Goal: Information Seeking & Learning: Learn about a topic

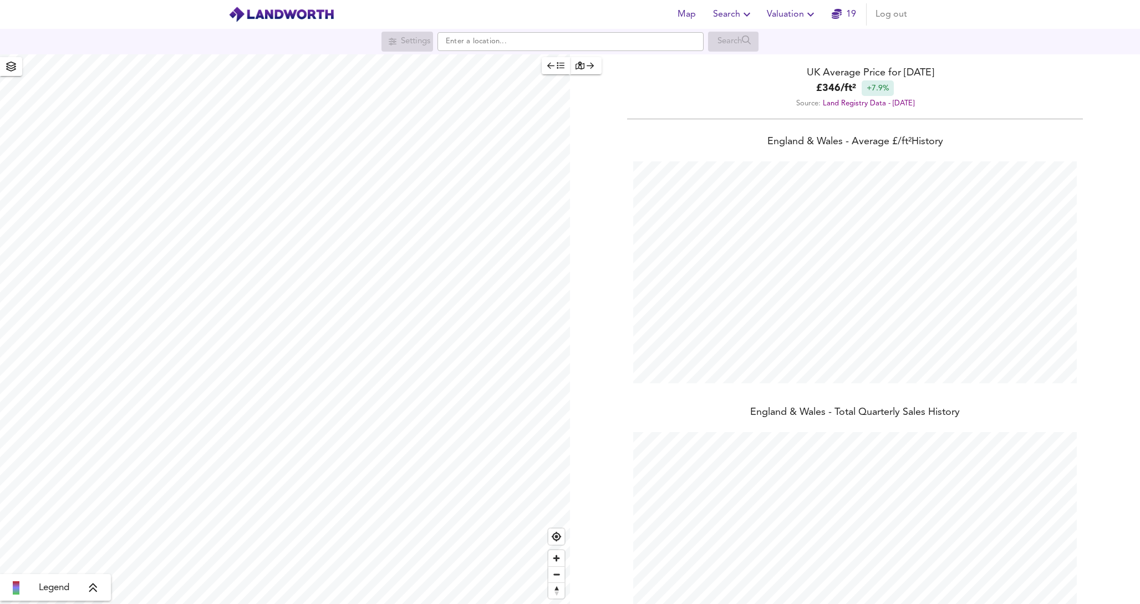
scroll to position [604, 1140]
click at [504, 42] on input "text" at bounding box center [571, 41] width 266 height 19
type input "n15"
click at [732, 15] on span "Search" at bounding box center [733, 15] width 40 height 16
click at [728, 39] on li "New Search" at bounding box center [734, 40] width 110 height 20
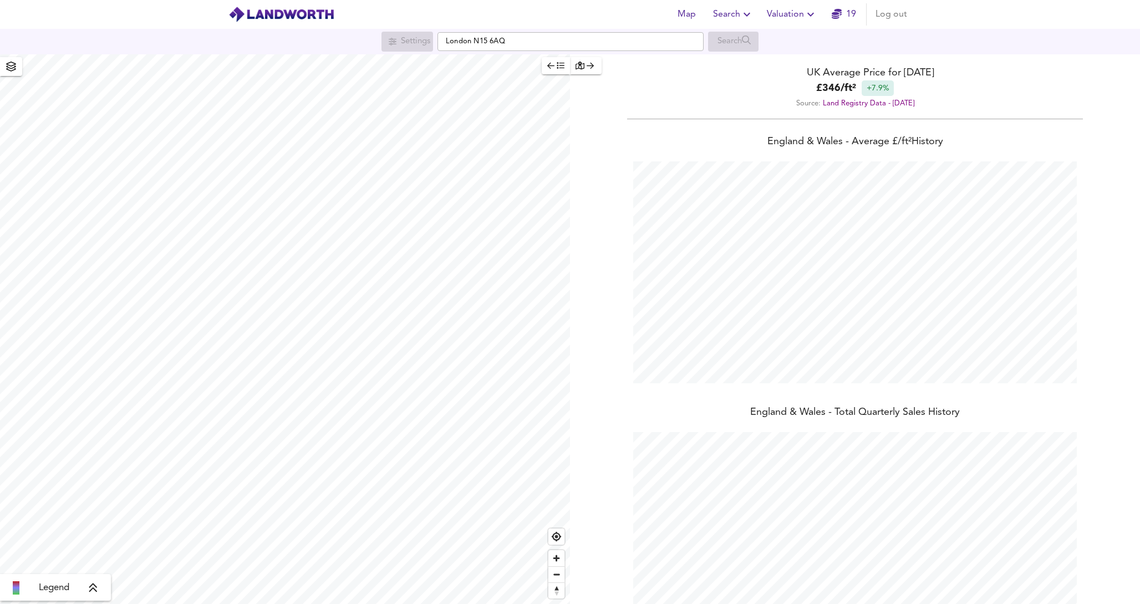
scroll to position [604, 1140]
checkbox input "false"
checkbox input "true"
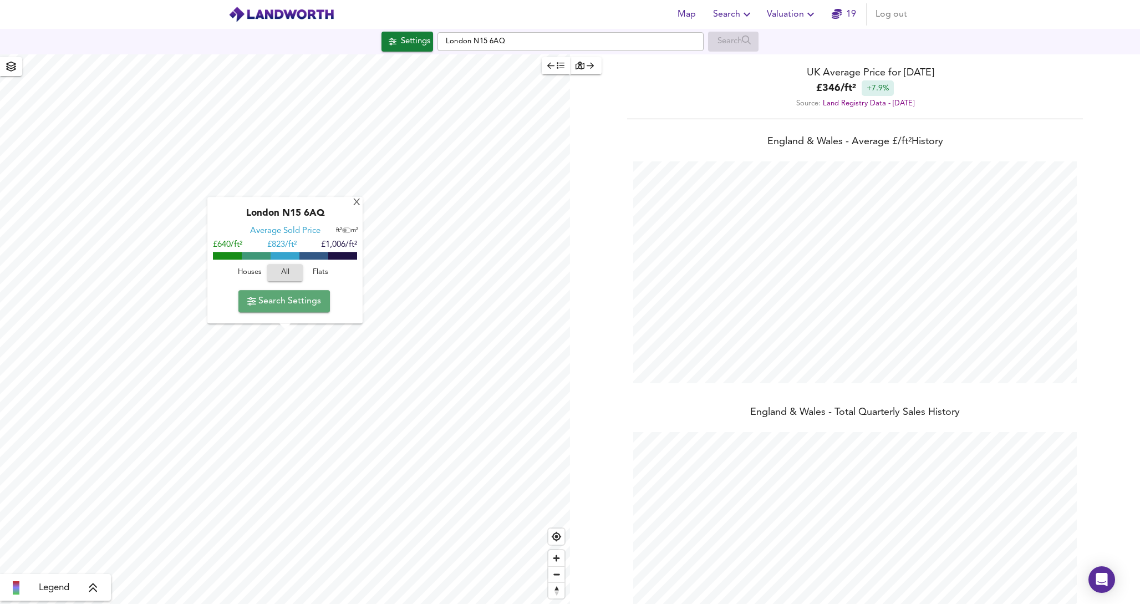
click at [297, 304] on span "Search Settings" at bounding box center [284, 301] width 74 height 16
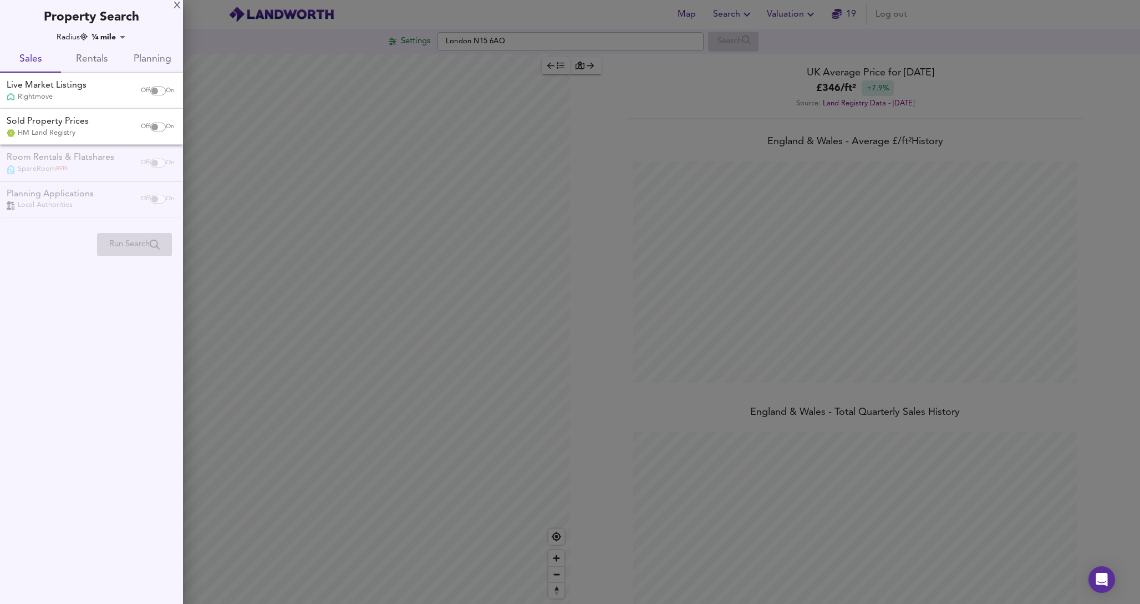
click at [408, 339] on div at bounding box center [570, 302] width 1140 height 604
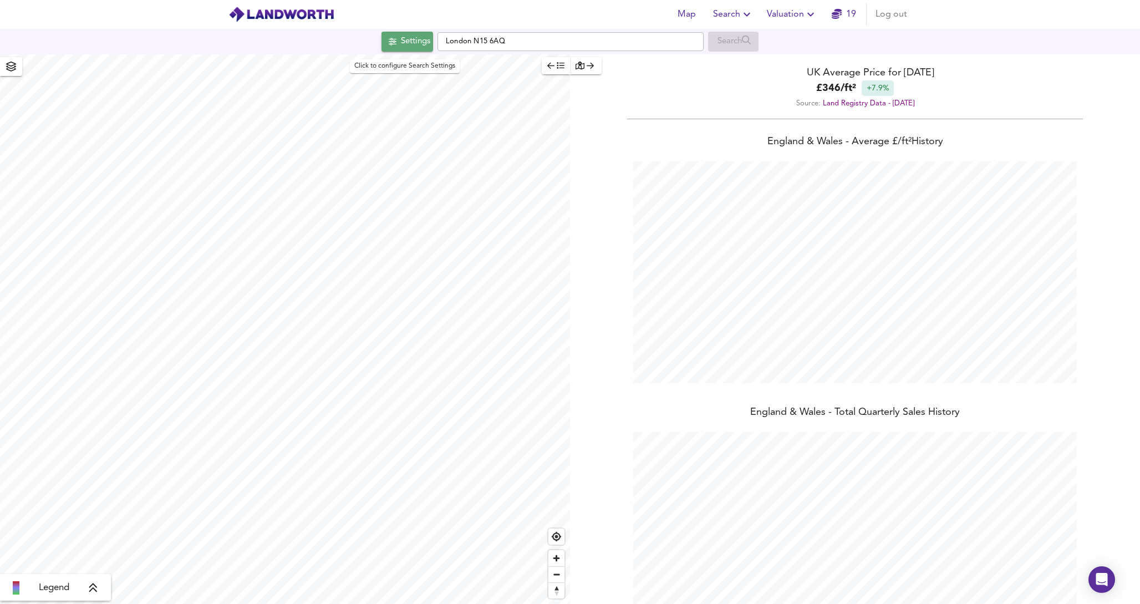
click at [408, 47] on div "Settings" at bounding box center [415, 41] width 29 height 14
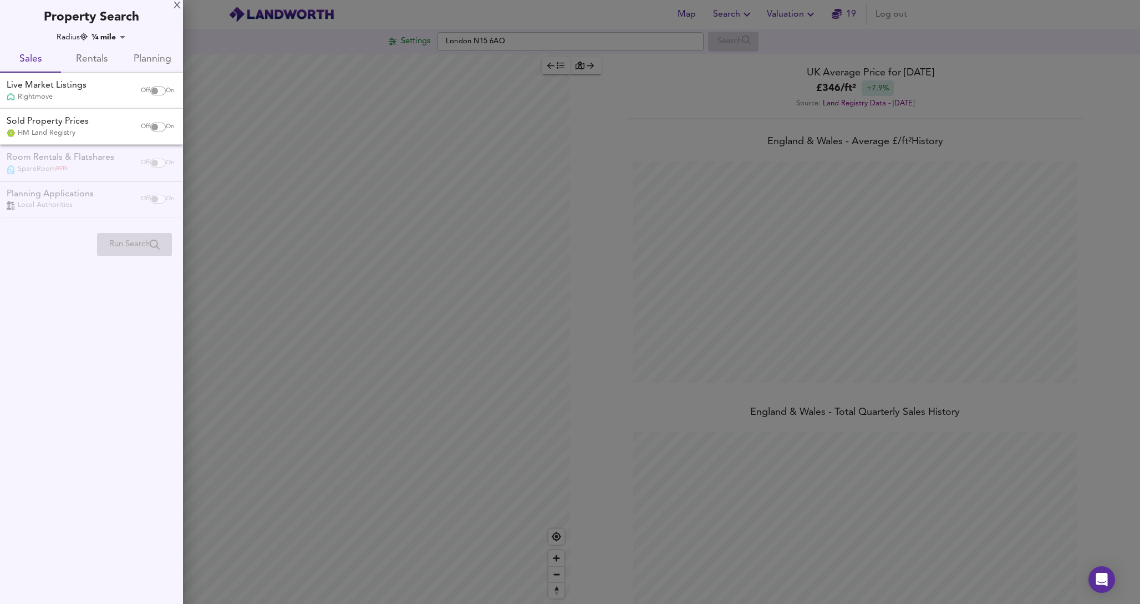
click at [155, 91] on input "checkbox" at bounding box center [154, 91] width 27 height 9
checkbox input "true"
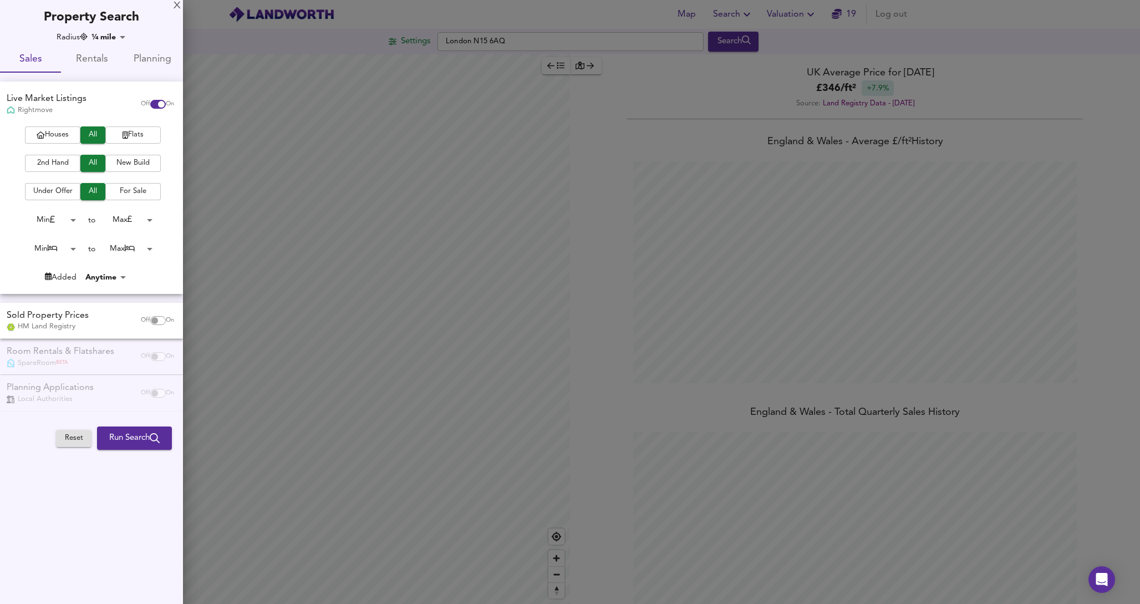
click at [136, 139] on span "Flats" at bounding box center [133, 135] width 44 height 13
click at [65, 163] on span "2nd Hand" at bounding box center [53, 163] width 44 height 13
click at [129, 191] on span "For Sale" at bounding box center [133, 191] width 44 height 13
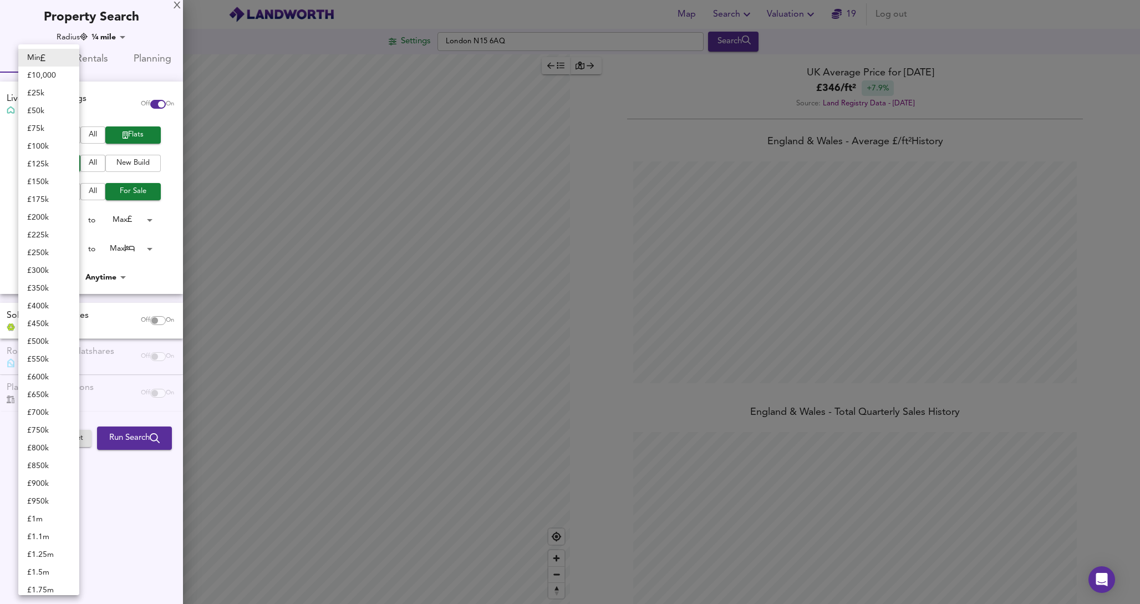
click at [63, 222] on body "Map Search Valuation 19 Log out Settings [GEOGRAPHIC_DATA] Search Legend UK Ave…" at bounding box center [570, 302] width 1140 height 604
click at [148, 266] on div at bounding box center [570, 302] width 1140 height 604
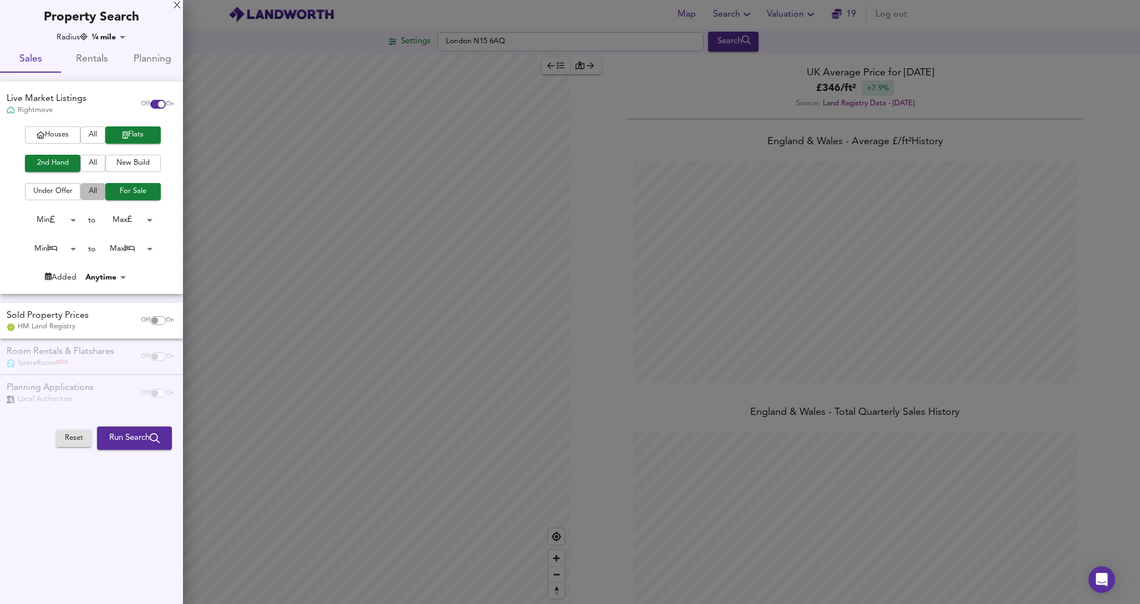
click at [102, 190] on button "All" at bounding box center [92, 191] width 25 height 17
click at [58, 221] on body "Map Search Valuation 19 Log out Settings [GEOGRAPHIC_DATA] Search Legend UK Ave…" at bounding box center [570, 302] width 1140 height 604
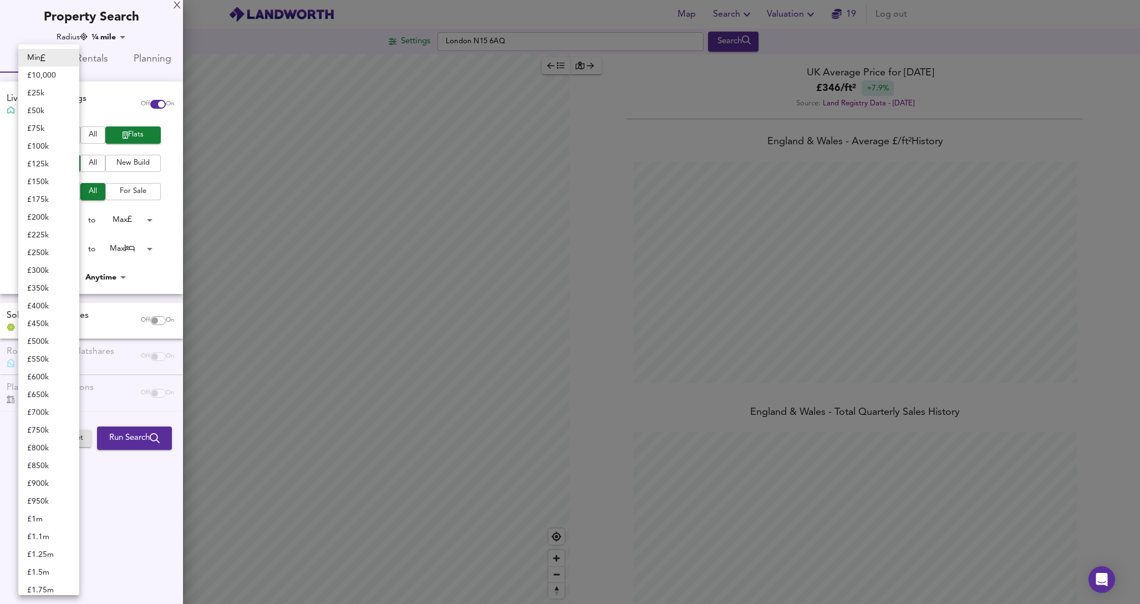
click at [159, 272] on div at bounding box center [570, 302] width 1140 height 604
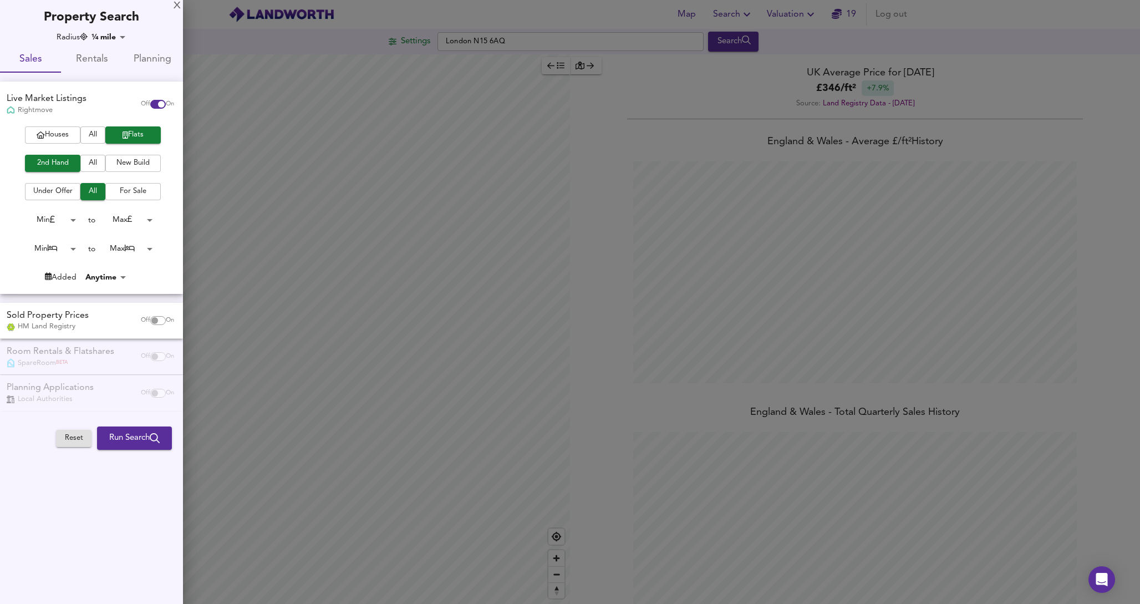
click at [69, 219] on body "Map Search Valuation 19 Log out Settings London N15 6AQ Search Legend UK Averag…" at bounding box center [570, 302] width 1140 height 604
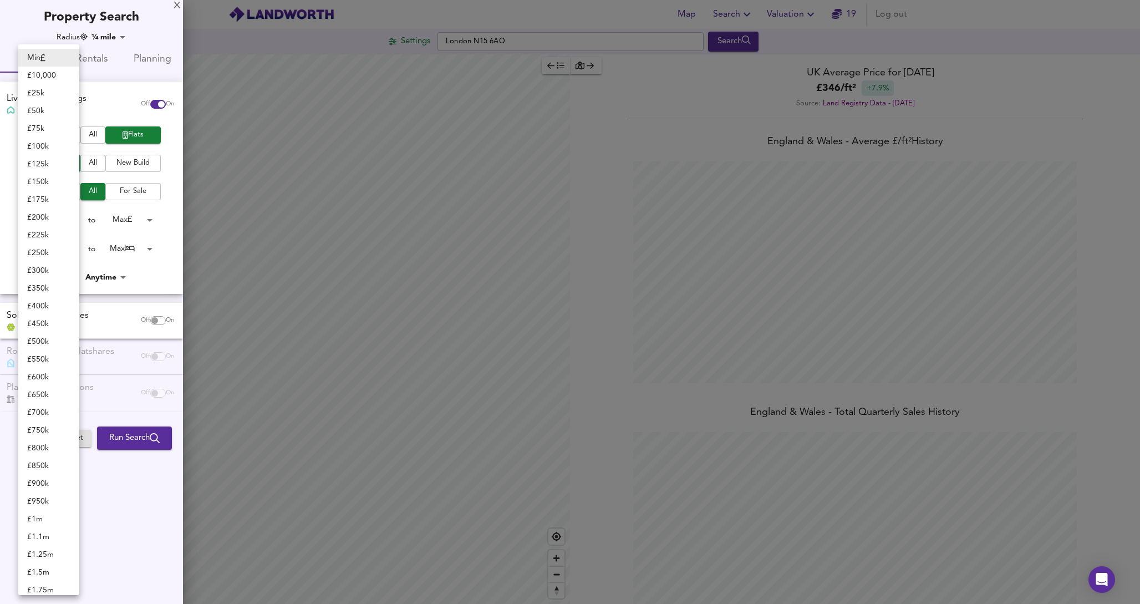
click at [47, 219] on li "£ 200k" at bounding box center [48, 218] width 61 height 18
type input "200000"
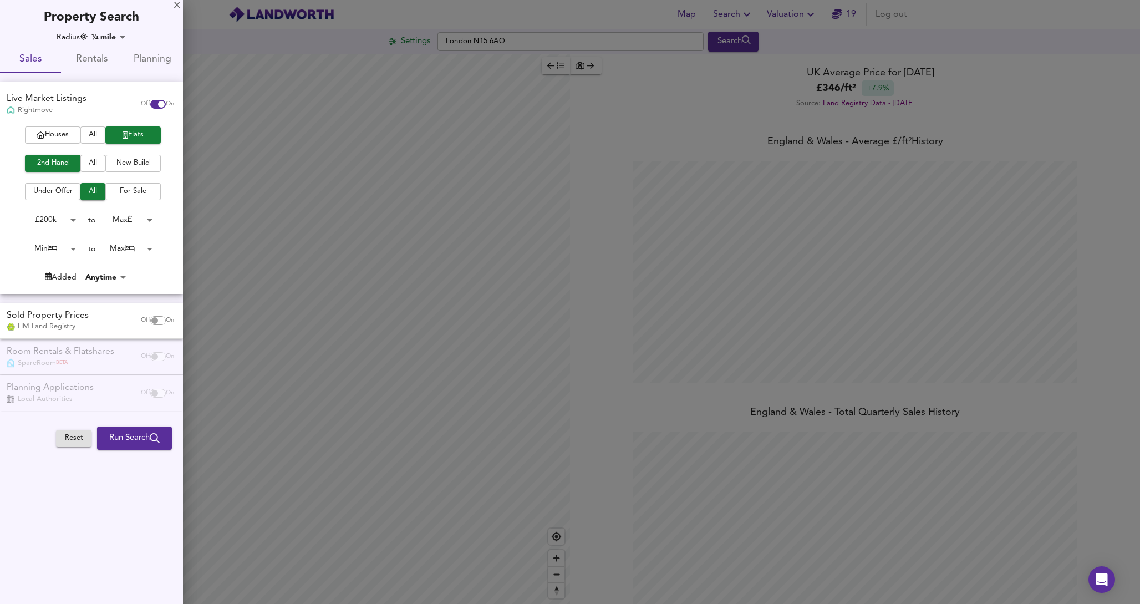
click at [140, 220] on body "Map Search Valuation 19 Log out Settings London N15 6AQ Search Legend UK Averag…" at bounding box center [570, 302] width 1140 height 604
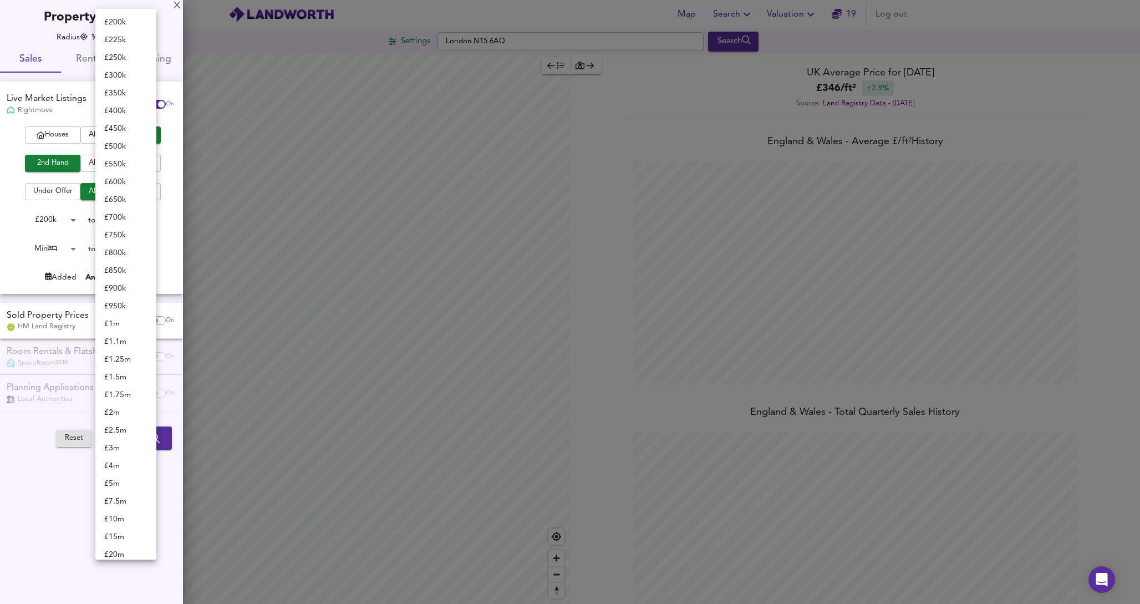
scroll to position [62, 0]
click at [169, 202] on div at bounding box center [570, 302] width 1140 height 604
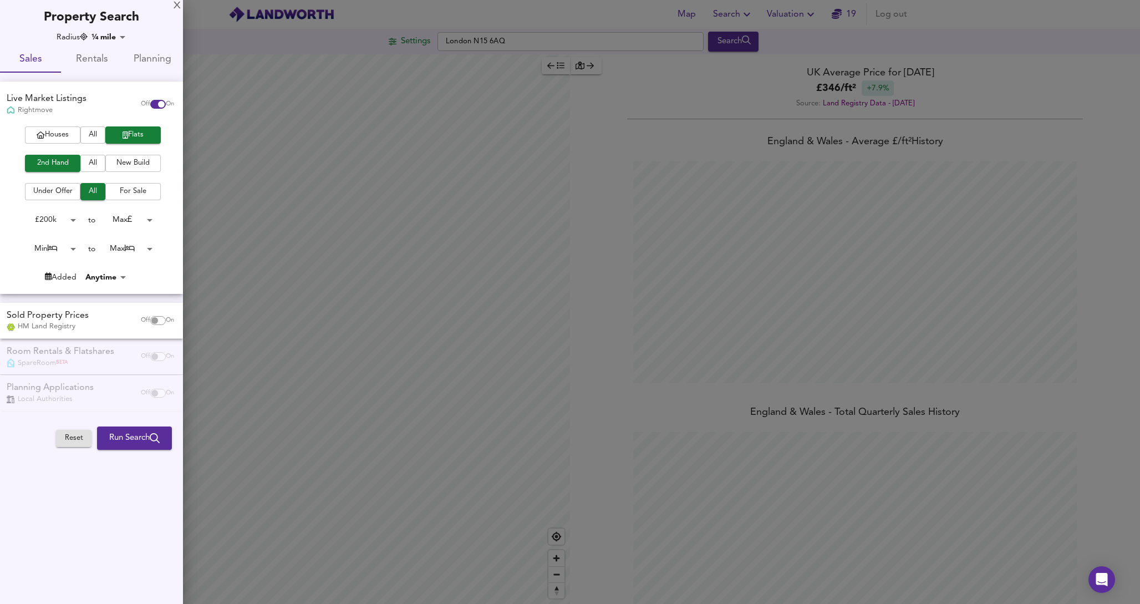
click at [145, 216] on body "Map Search Valuation 19 Log out Settings London N15 6AQ Search Legend UK Averag…" at bounding box center [570, 302] width 1140 height 604
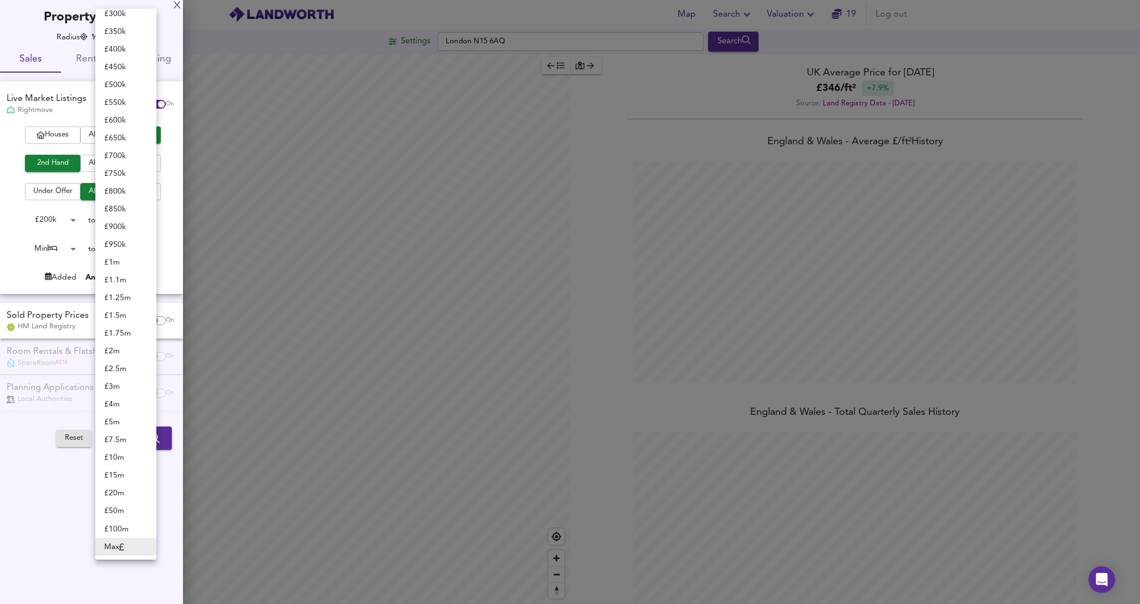
click at [115, 48] on li "£ 400k" at bounding box center [125, 49] width 61 height 18
type input "400000"
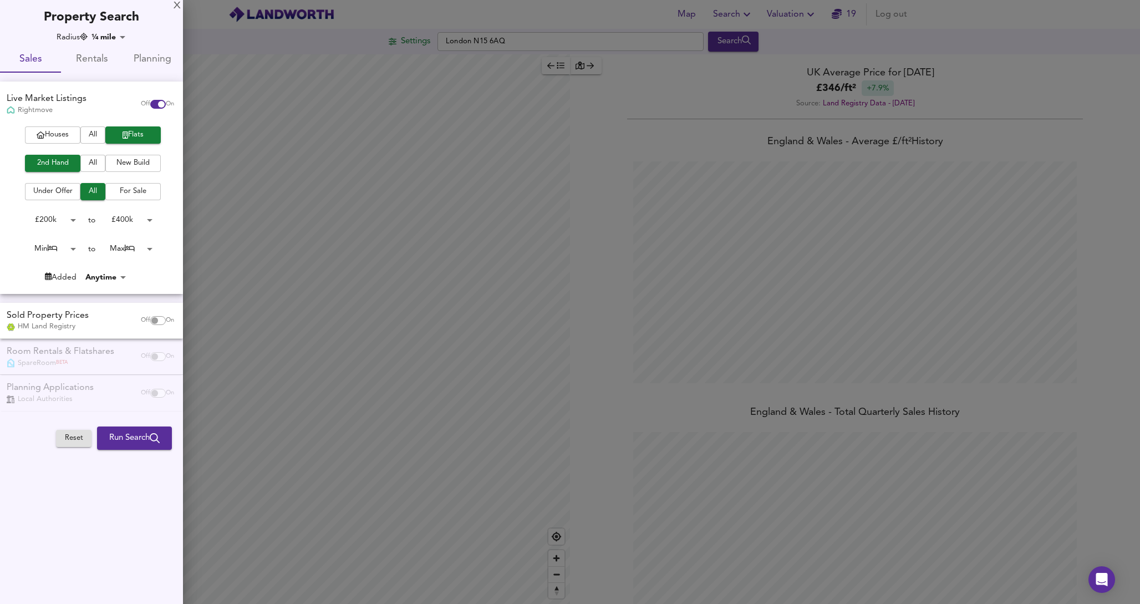
click at [67, 247] on body "Map Search Valuation 19 Log out Settings London N15 6AQ Search Legend UK Averag…" at bounding box center [570, 302] width 1140 height 604
click at [59, 267] on li "1 Bed" at bounding box center [48, 267] width 61 height 18
type input "1"
click at [130, 252] on body "Map Search Valuation 19 Log out Settings London N15 6AQ Search Legend UK Averag…" at bounding box center [570, 302] width 1140 height 604
click at [135, 67] on li "1 Bed" at bounding box center [125, 72] width 61 height 18
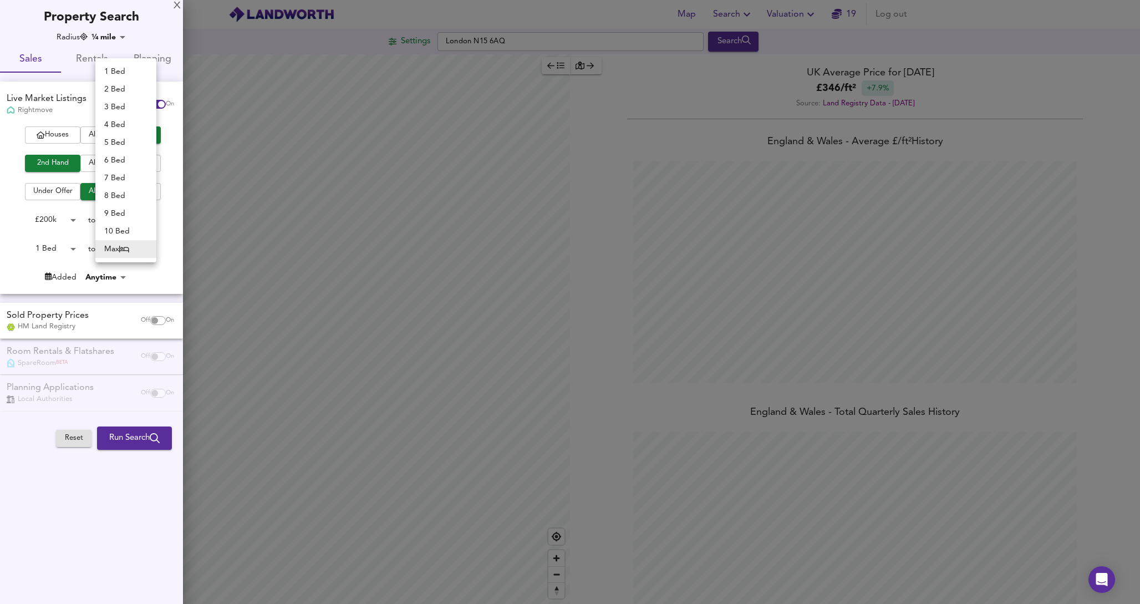
type input "1"
